Goal: Navigation & Orientation: Find specific page/section

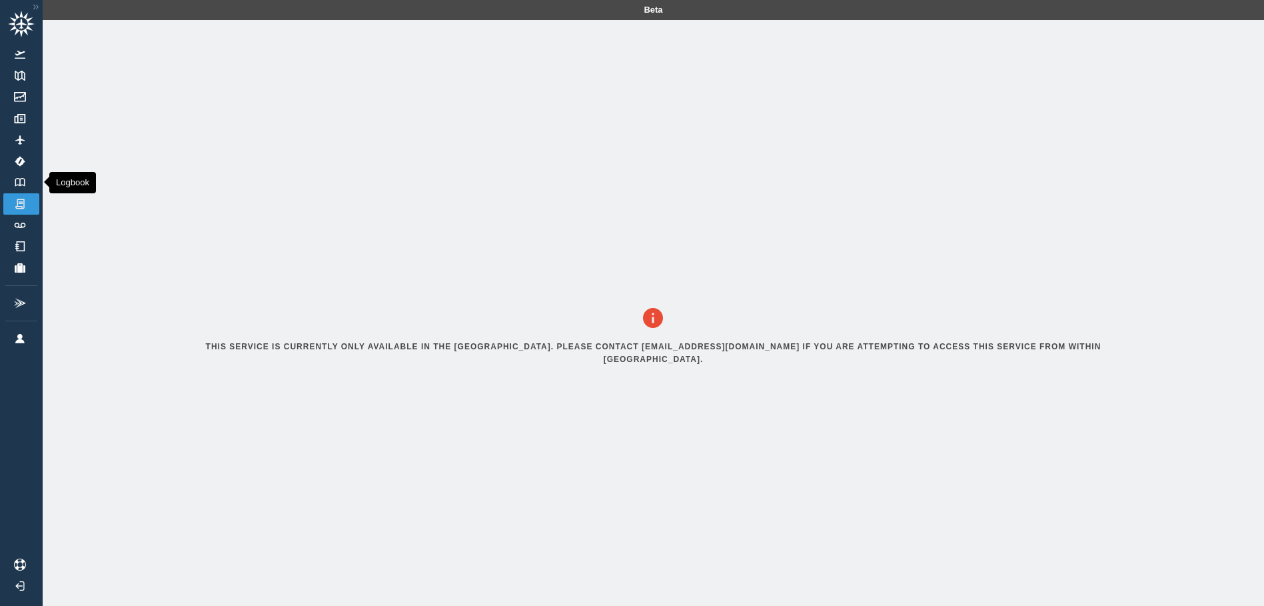
click at [22, 183] on img at bounding box center [20, 182] width 15 height 9
click at [19, 174] on link "Logbook" at bounding box center [21, 182] width 36 height 21
click at [23, 137] on img at bounding box center [20, 139] width 15 height 9
